Goal: Information Seeking & Learning: Learn about a topic

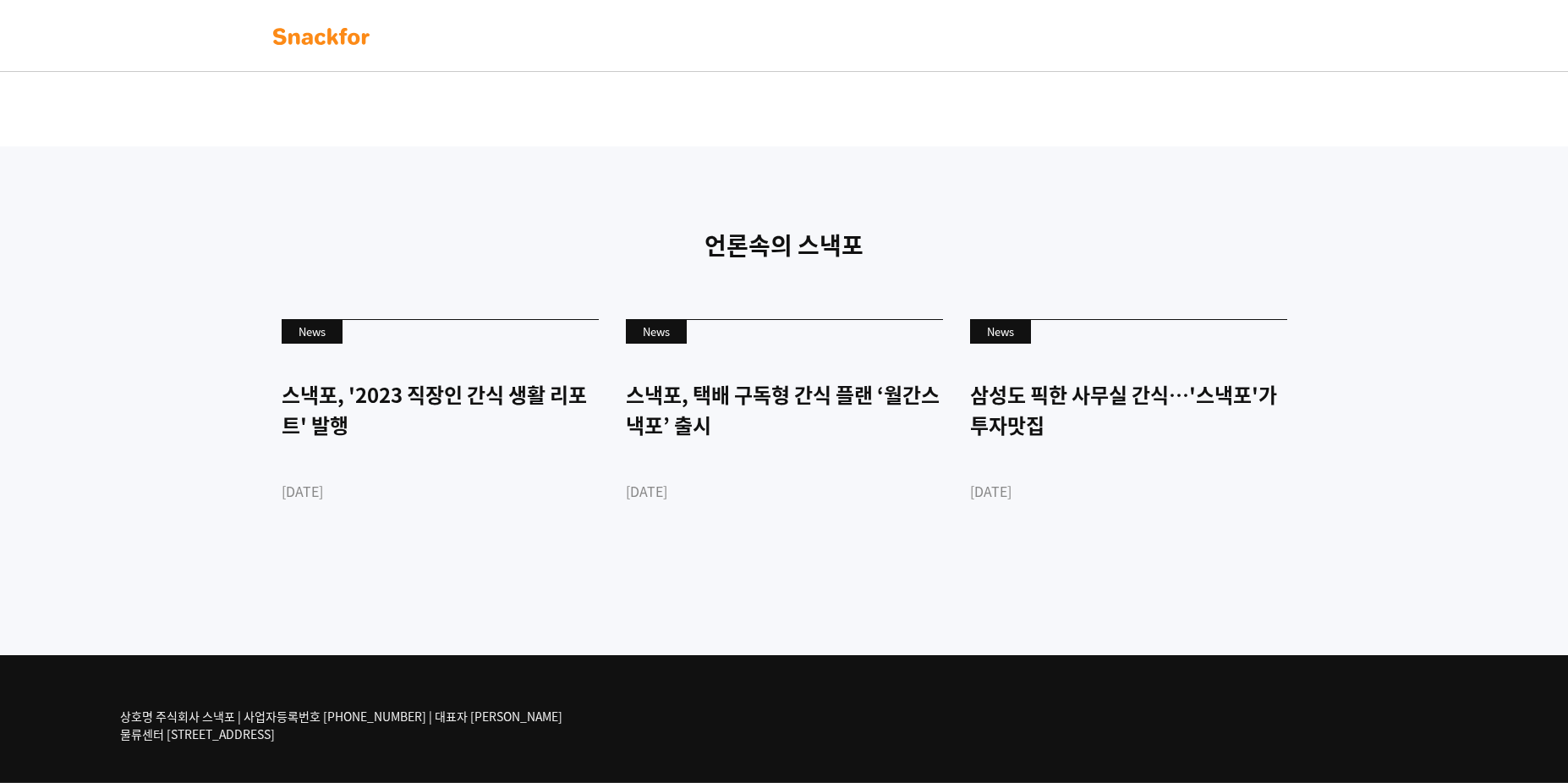
scroll to position [3973, 0]
drag, startPoint x: 340, startPoint y: 687, endPoint x: 487, endPoint y: 747, distance: 158.8
click at [483, 750] on div "상호명 주식회사 스낵포 | 사업자등록번호 [PHONE_NUMBER] | 대표자 [PERSON_NAME] 물류센터 [STREET_ADDRESS]" at bounding box center [784, 718] width 1353 height 127
click at [488, 747] on div "상호명 주식회사 스낵포 | 사업자등록번호 [PHONE_NUMBER] | 대표자 [PERSON_NAME] 물류센터 [STREET_ADDRESS]" at bounding box center [362, 725] width 483 height 62
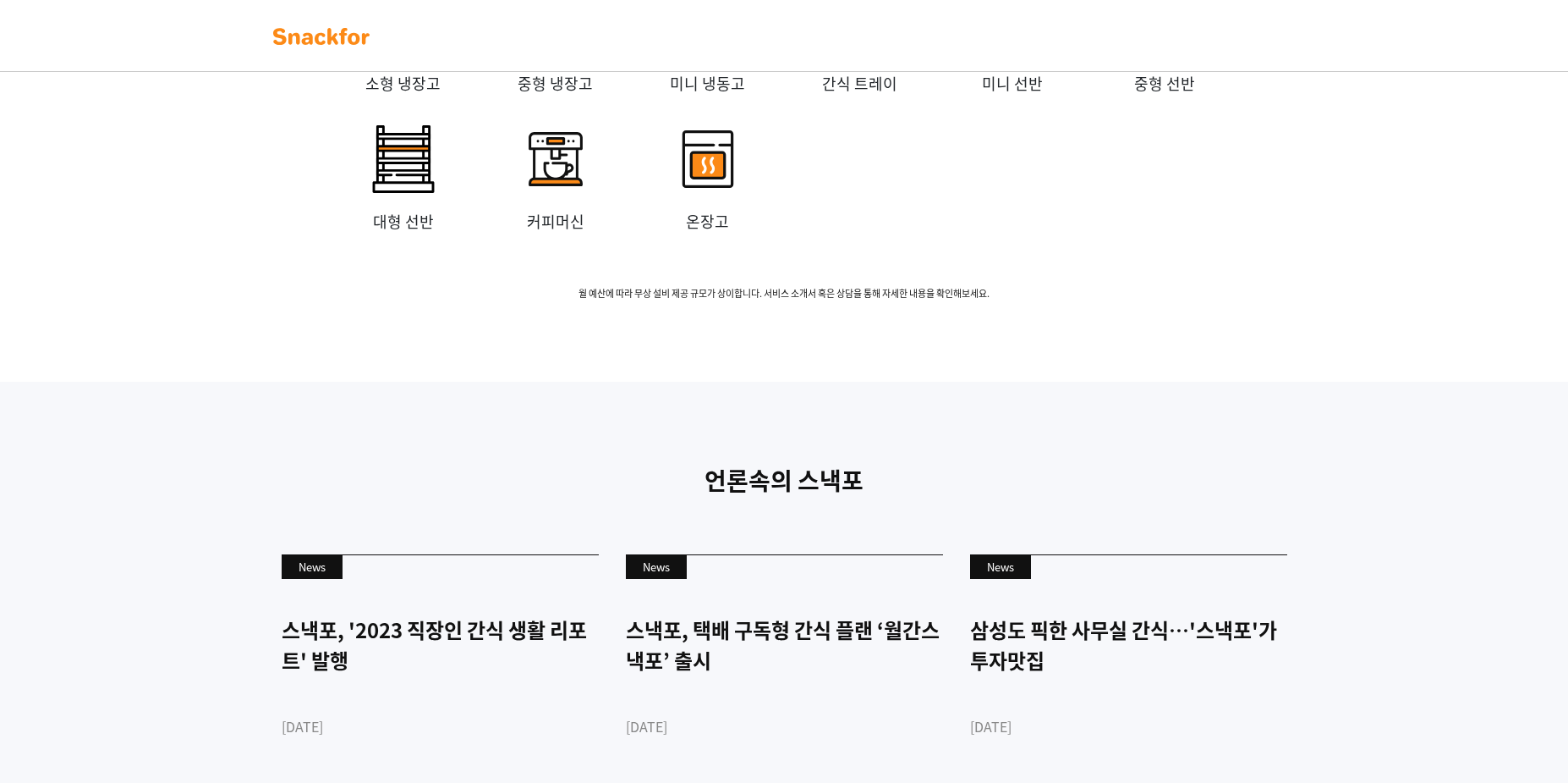
scroll to position [0, 0]
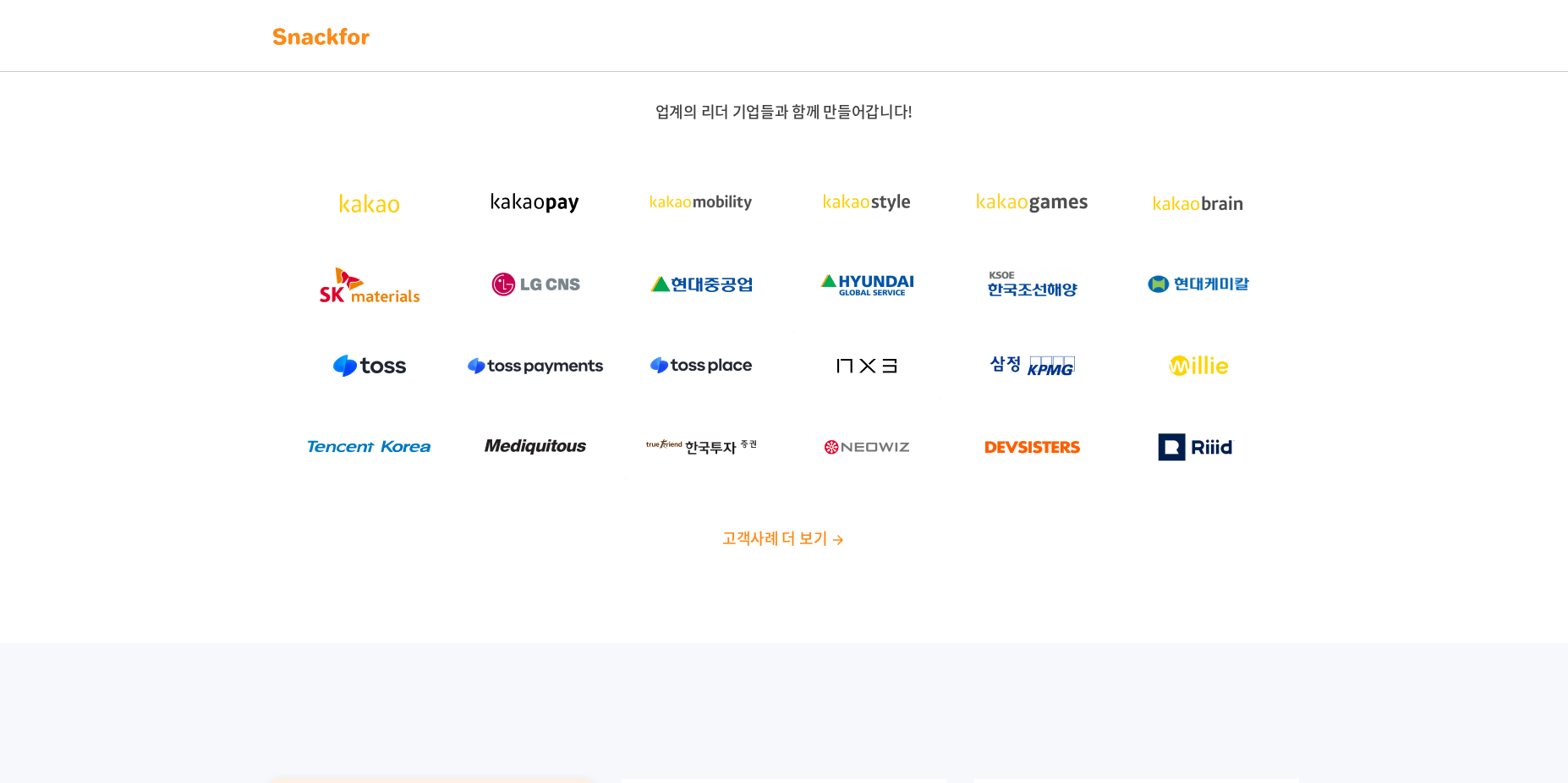
drag, startPoint x: 603, startPoint y: 597, endPoint x: 637, endPoint y: -108, distance: 705.8
click at [772, 32] on div at bounding box center [784, 35] width 1057 height 37
click at [358, 32] on img at bounding box center [321, 36] width 107 height 27
click at [833, 544] on img at bounding box center [838, 540] width 15 height 15
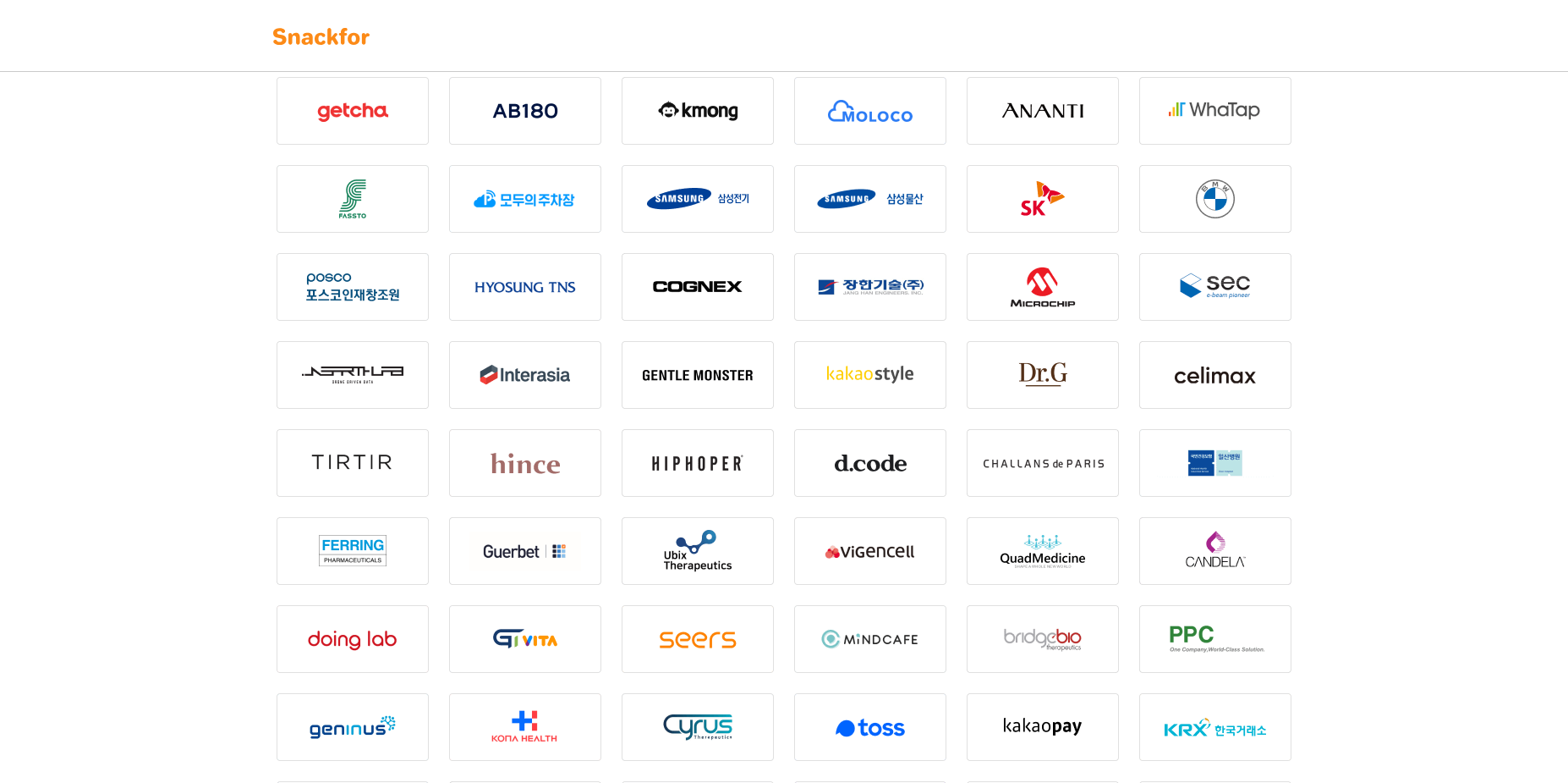
scroll to position [169, 0]
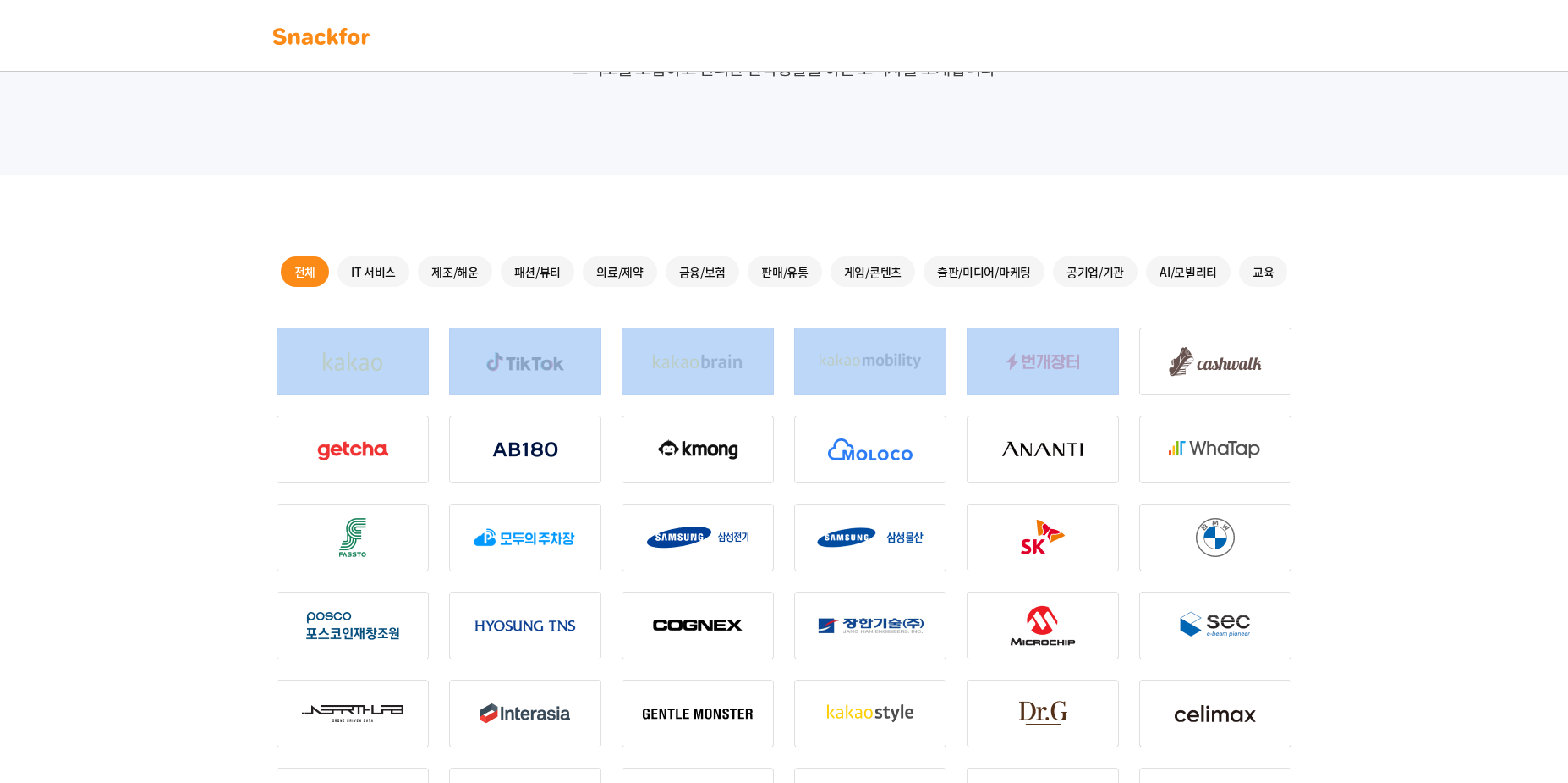
drag, startPoint x: 359, startPoint y: 304, endPoint x: 1113, endPoint y: 357, distance: 755.9
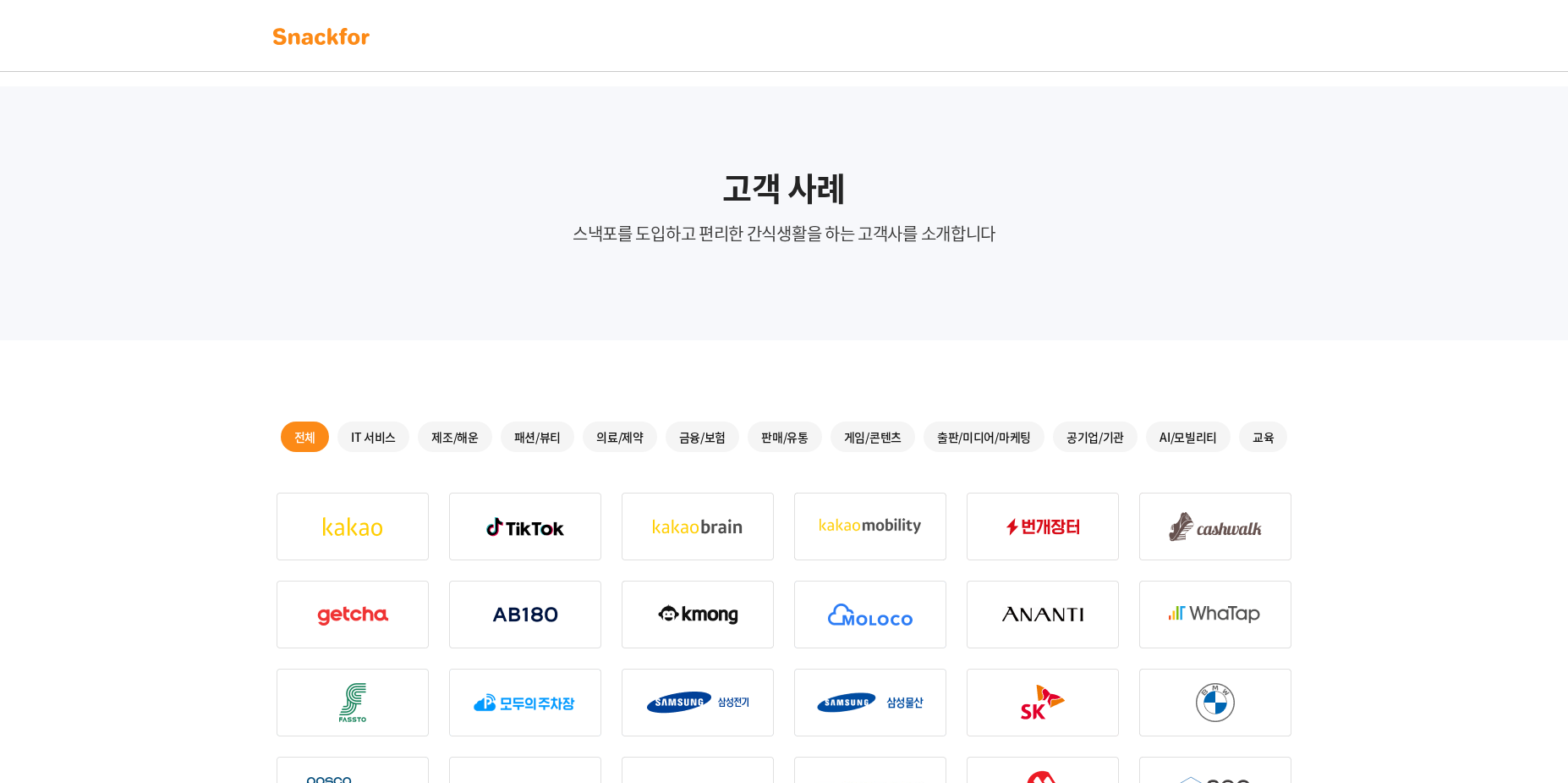
scroll to position [0, 0]
